Goal: Task Accomplishment & Management: Complete application form

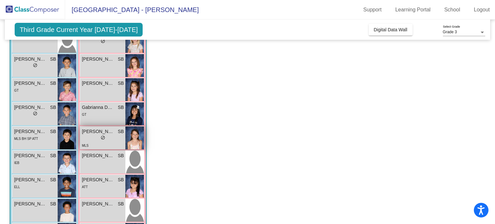
scroll to position [155, 0]
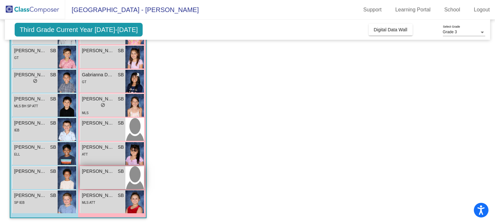
click at [104, 172] on span "[PERSON_NAME]" at bounding box center [98, 171] width 33 height 7
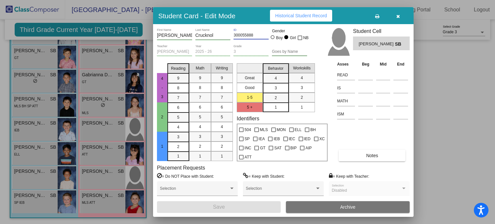
click at [249, 33] on input "300055888" at bounding box center [250, 35] width 35 height 5
drag, startPoint x: 256, startPoint y: 33, endPoint x: 233, endPoint y: 34, distance: 22.5
click at [233, 34] on div "Oliva First Name Crucknol Last Name 300055888 ID Gender Boy Girl NB" at bounding box center [232, 36] width 150 height 16
click at [400, 15] on button "button" at bounding box center [398, 16] width 21 height 12
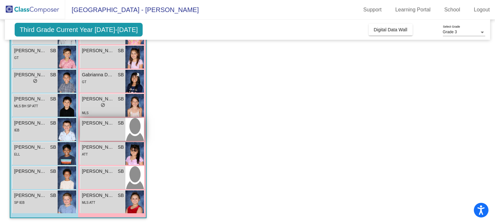
scroll to position [123, 0]
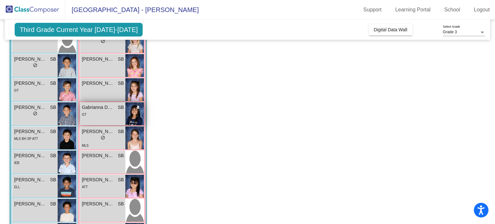
click at [91, 105] on span "Gabrianna Dajao" at bounding box center [98, 107] width 33 height 7
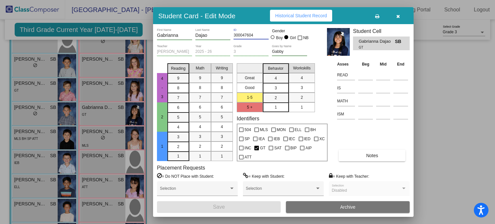
drag, startPoint x: 253, startPoint y: 34, endPoint x: 225, endPoint y: 36, distance: 27.4
click at [225, 36] on div "Gabrianna First Name Dajao Last Name 300047604 ID Gender Boy Girl NB" at bounding box center [232, 36] width 150 height 16
click at [399, 14] on icon "button" at bounding box center [398, 16] width 4 height 5
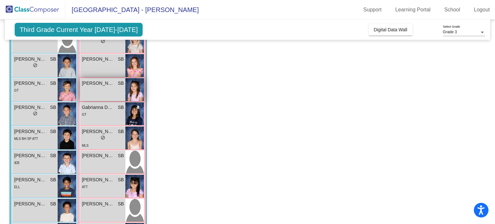
click at [101, 82] on span "[PERSON_NAME]" at bounding box center [98, 83] width 33 height 7
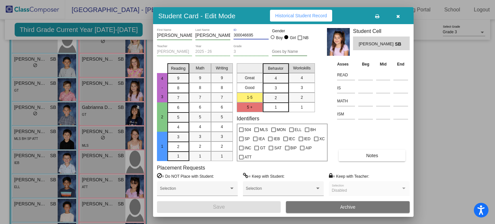
drag, startPoint x: 253, startPoint y: 35, endPoint x: 232, endPoint y: 34, distance: 21.5
click at [232, 34] on div "Chloe First Name Holguin Last Name 300046695 ID Gender Boy Girl NB" at bounding box center [232, 36] width 150 height 16
click at [397, 15] on icon "button" at bounding box center [398, 16] width 4 height 5
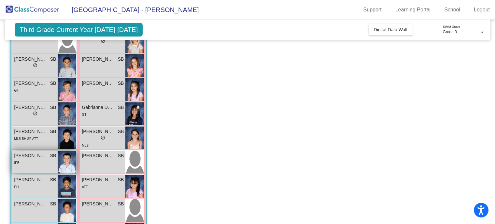
scroll to position [90, 0]
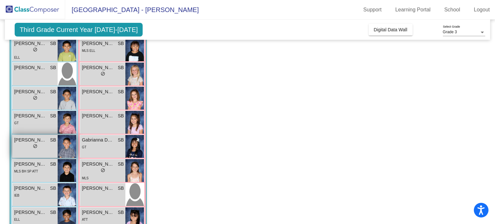
click at [31, 136] on span "[PERSON_NAME]" at bounding box center [30, 139] width 33 height 7
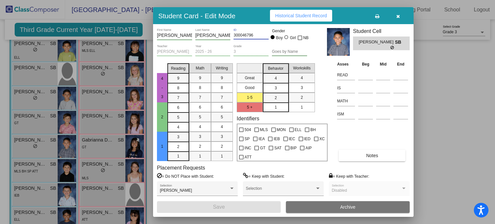
drag, startPoint x: 253, startPoint y: 33, endPoint x: 228, endPoint y: 35, distance: 25.5
click at [228, 35] on div "Lucas First Name Ortiz Last Name 300046796 ID Gender Boy Girl NB" at bounding box center [232, 36] width 150 height 16
click at [399, 16] on icon "button" at bounding box center [398, 16] width 4 height 5
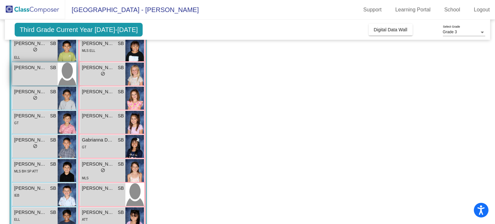
click at [25, 69] on span "[PERSON_NAME]" at bounding box center [30, 67] width 33 height 7
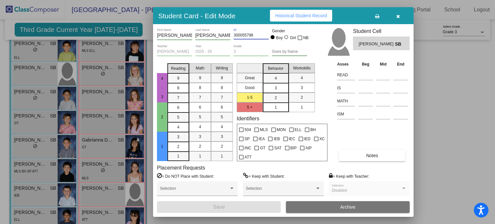
drag, startPoint x: 258, startPoint y: 35, endPoint x: 229, endPoint y: 35, distance: 28.3
click at [229, 35] on div "Darnell First Name Patterson Last Name 300055798 ID Gender Boy Girl NB" at bounding box center [232, 36] width 150 height 16
click at [394, 17] on button "button" at bounding box center [398, 16] width 21 height 12
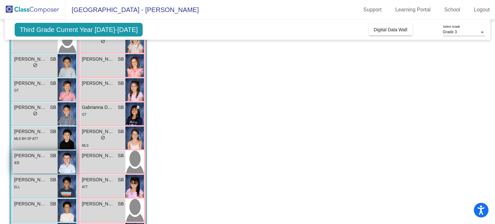
scroll to position [0, 0]
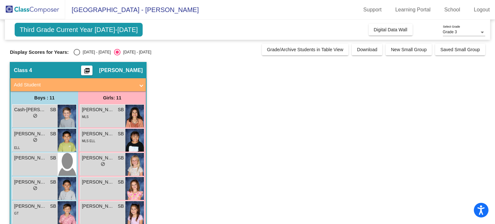
click at [75, 81] on mat-panel-title "Add Student" at bounding box center [74, 84] width 121 height 7
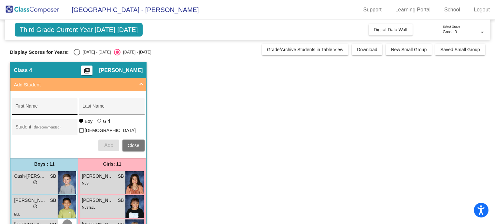
click at [50, 103] on div "First Name" at bounding box center [44, 107] width 59 height 13
type input "Grant"
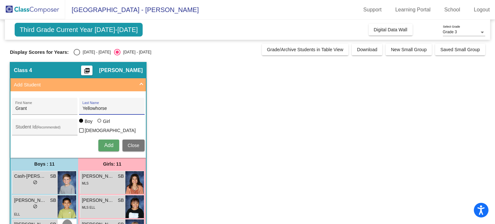
type input "Yellowhorse"
click at [106, 144] on span "Add" at bounding box center [108, 145] width 9 height 6
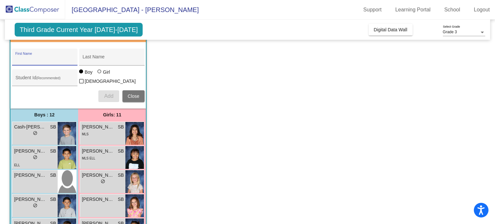
scroll to position [17, 0]
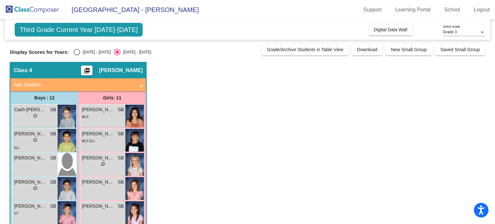
click at [63, 83] on mat-panel-title "Add Student" at bounding box center [74, 84] width 121 height 7
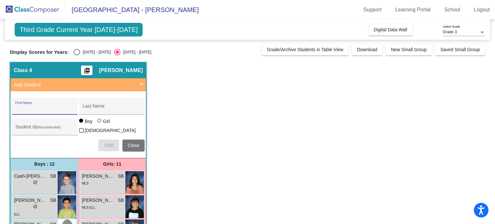
click at [44, 108] on input "First Name" at bounding box center [44, 108] width 59 height 5
type input "[PERSON_NAME]"
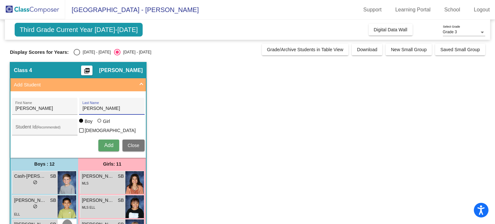
type input "[PERSON_NAME]"
click at [102, 124] on div at bounding box center [99, 121] width 5 height 5
click at [100, 124] on input "Girl" at bounding box center [100, 124] width 0 height 0
radio input "true"
click at [106, 142] on span "Add" at bounding box center [108, 145] width 9 height 6
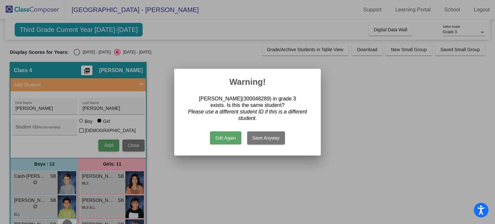
click at [316, 90] on mat-dialog-container "Warning! [PERSON_NAME](300048289) in grade 3 exists. Is this the same student? …" at bounding box center [247, 112] width 147 height 87
click at [341, 91] on div at bounding box center [247, 112] width 495 height 224
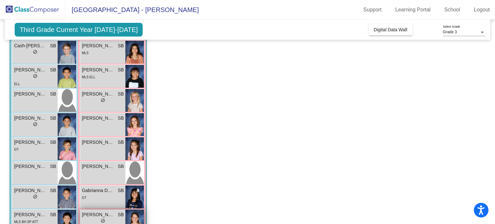
scroll to position [163, 0]
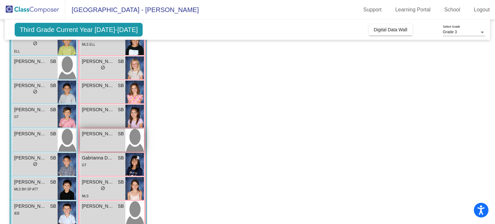
click at [94, 133] on span "[PERSON_NAME]" at bounding box center [98, 133] width 33 height 7
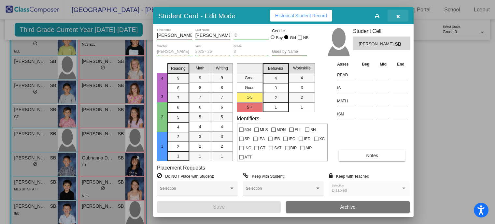
click at [398, 15] on icon "button" at bounding box center [398, 16] width 4 height 5
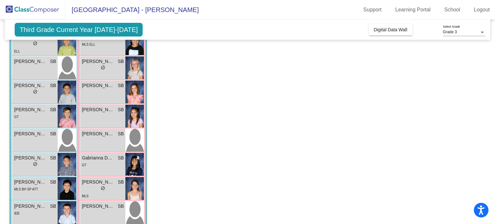
scroll to position [245, 0]
